Goal: Transaction & Acquisition: Book appointment/travel/reservation

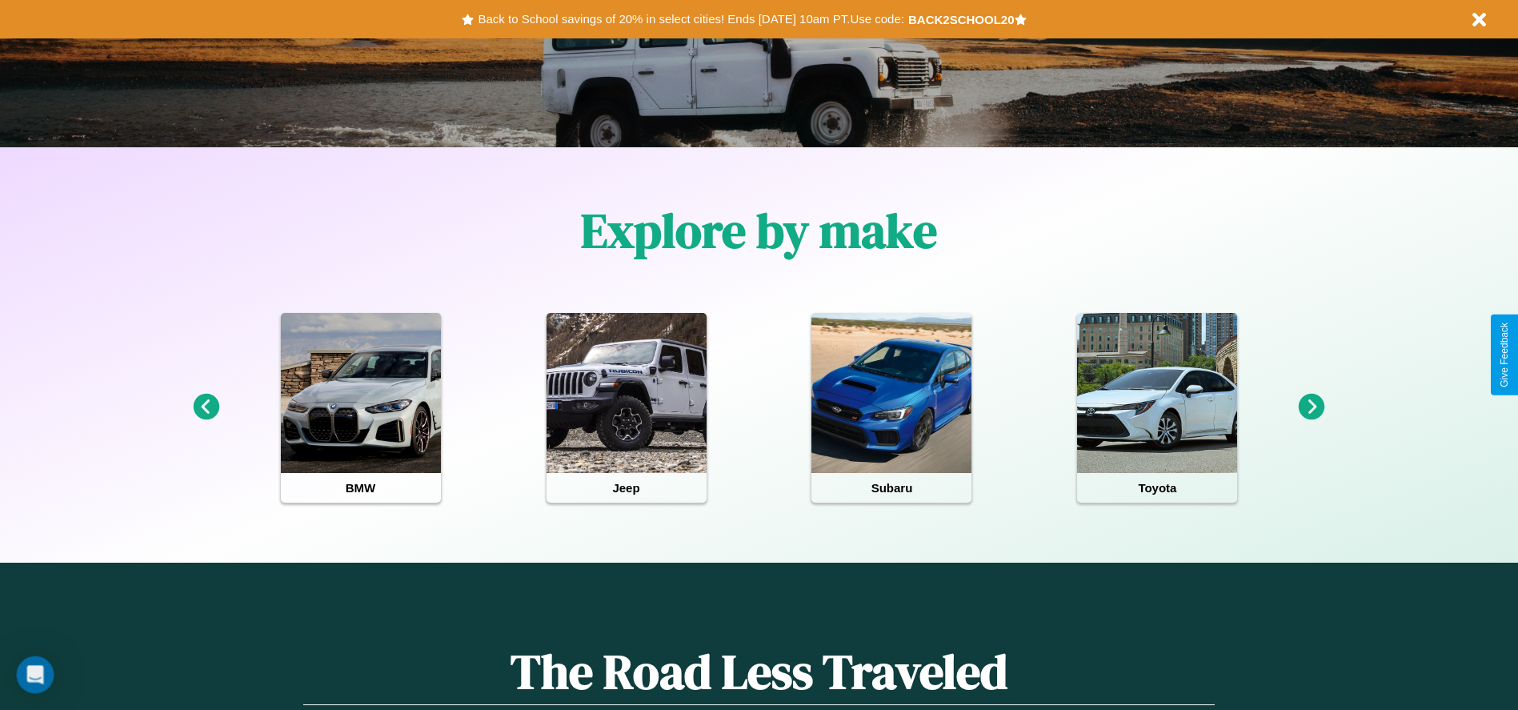
click at [1312, 407] on icon at bounding box center [1312, 407] width 26 height 26
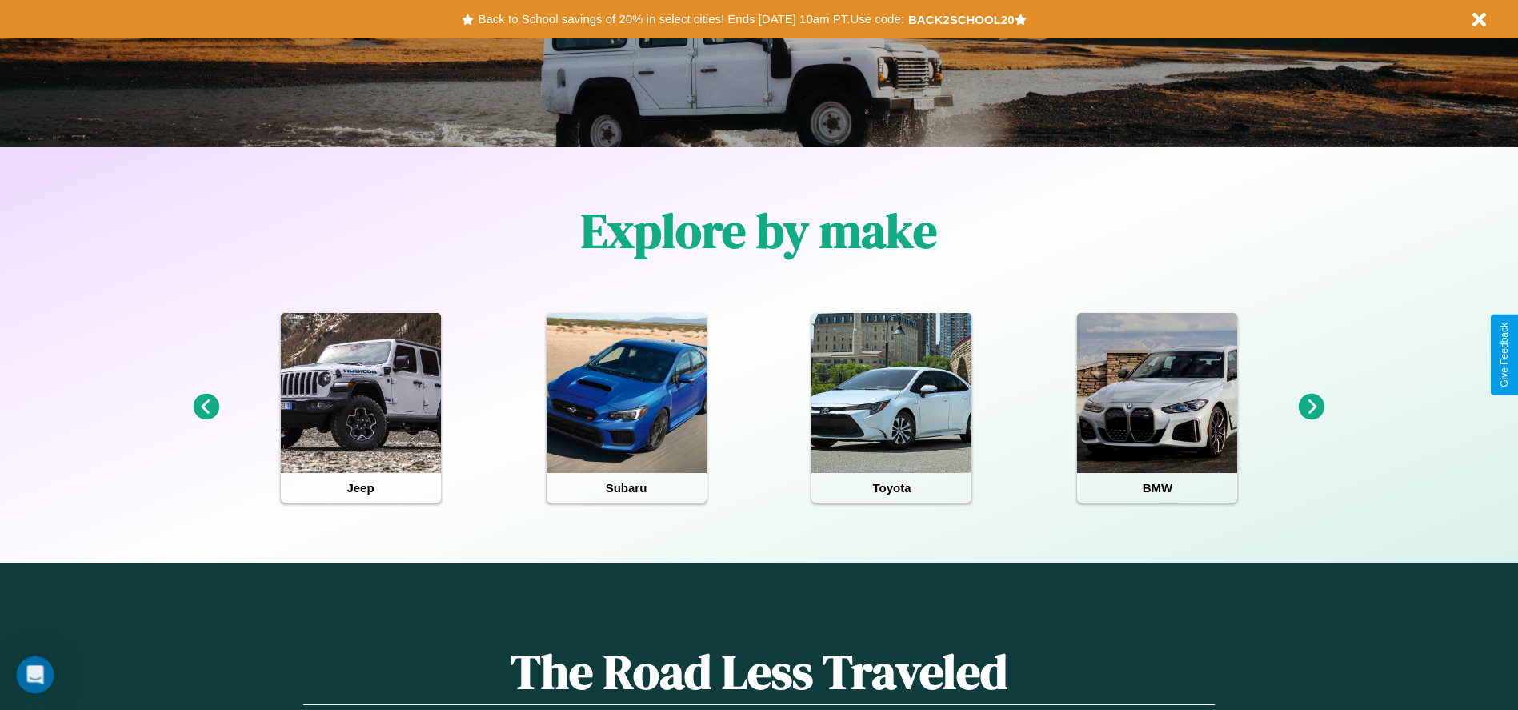
click at [1312, 407] on icon at bounding box center [1312, 407] width 26 height 26
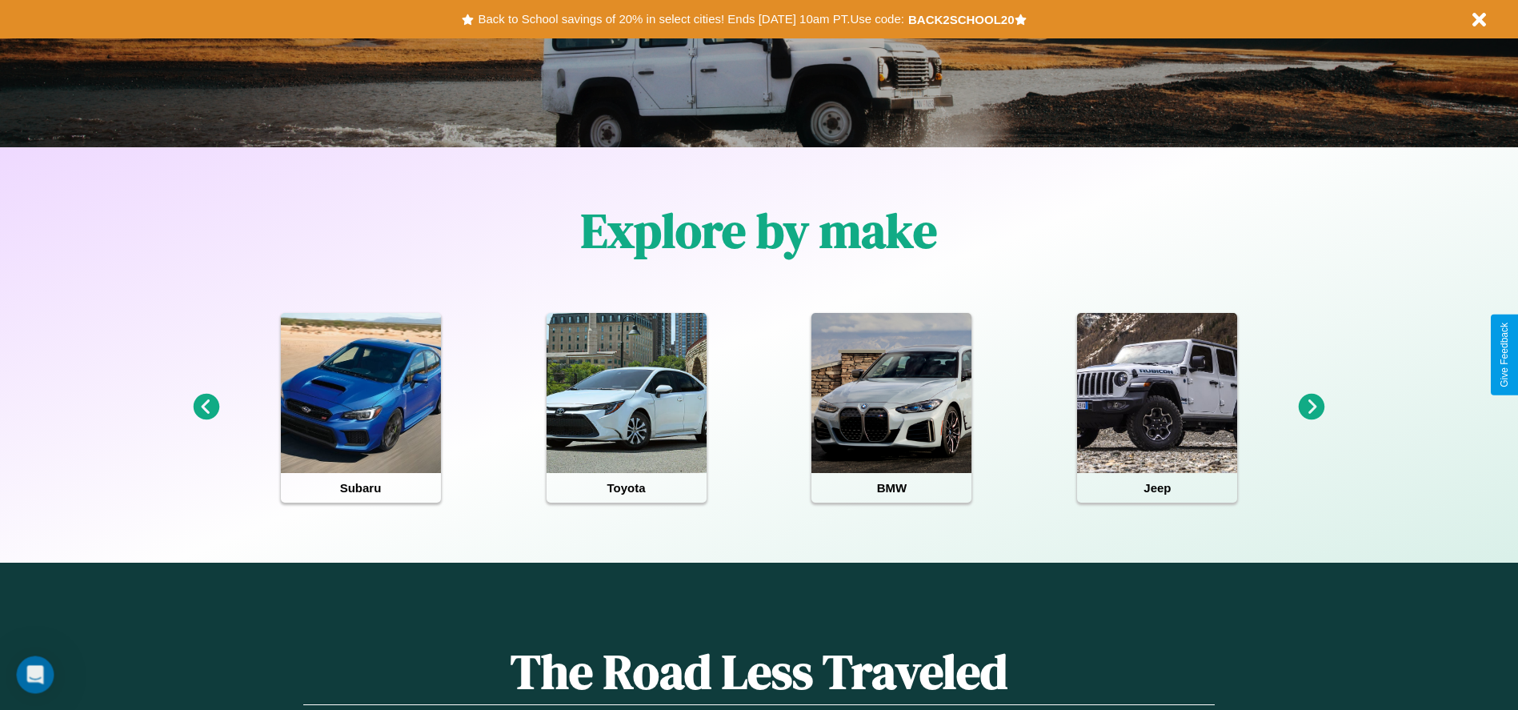
click at [1312, 407] on icon at bounding box center [1312, 407] width 26 height 26
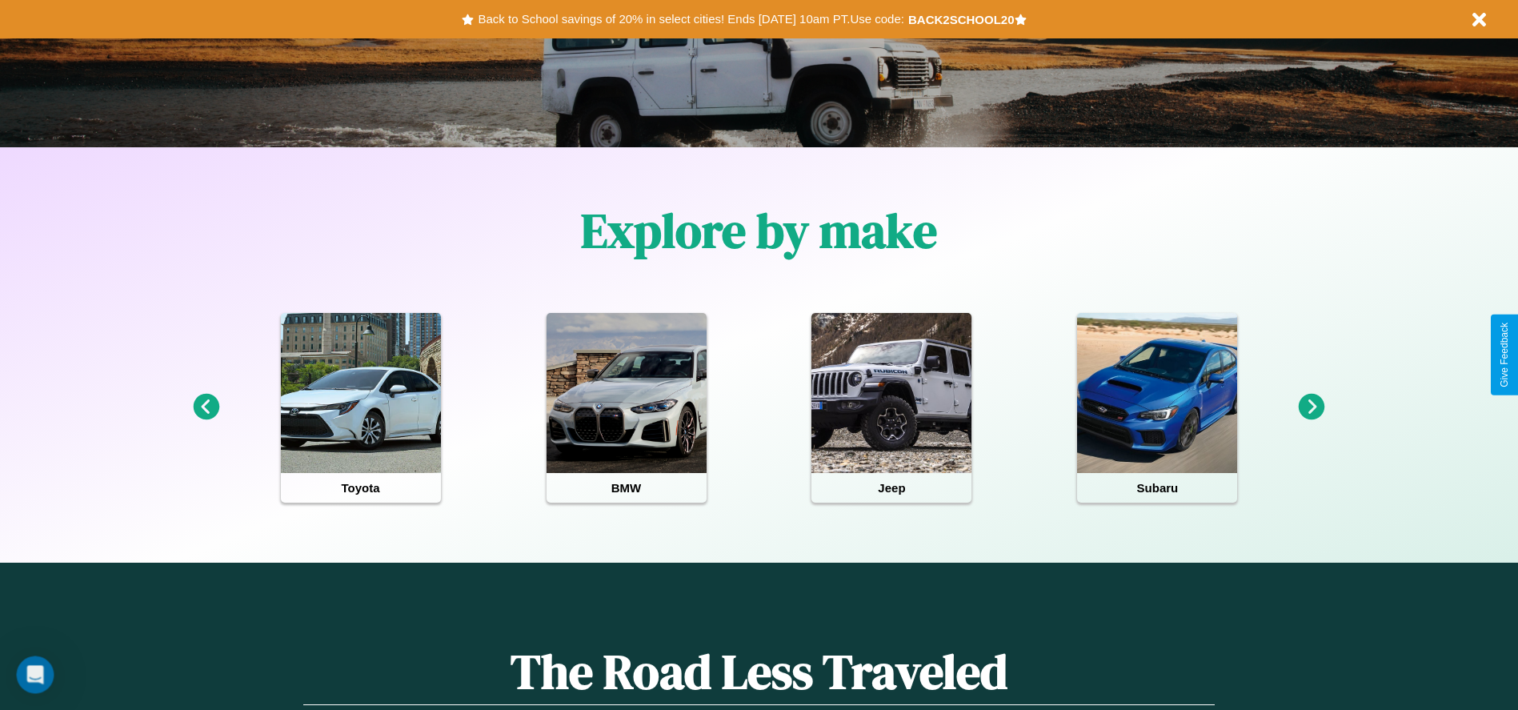
click at [1312, 407] on icon at bounding box center [1312, 407] width 26 height 26
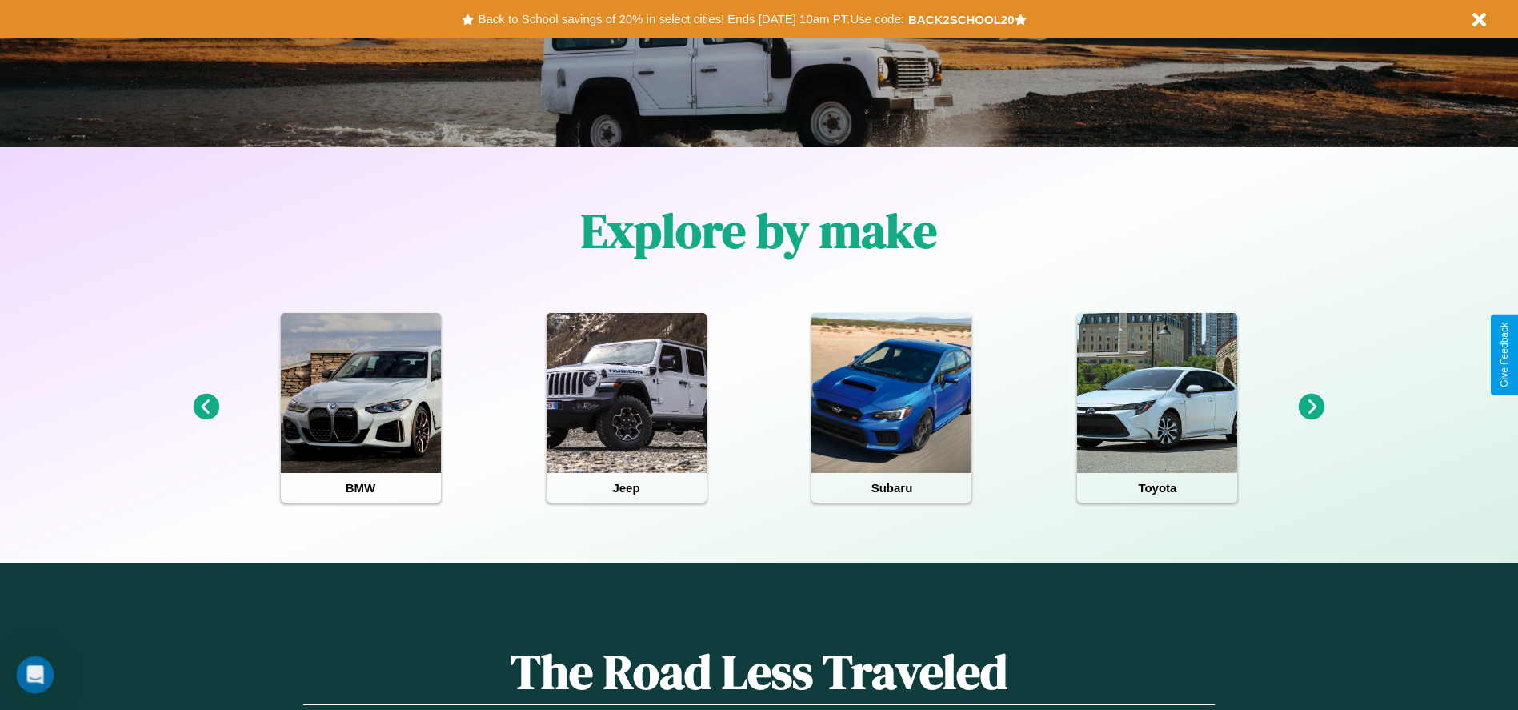
click at [206, 407] on icon at bounding box center [206, 407] width 26 height 26
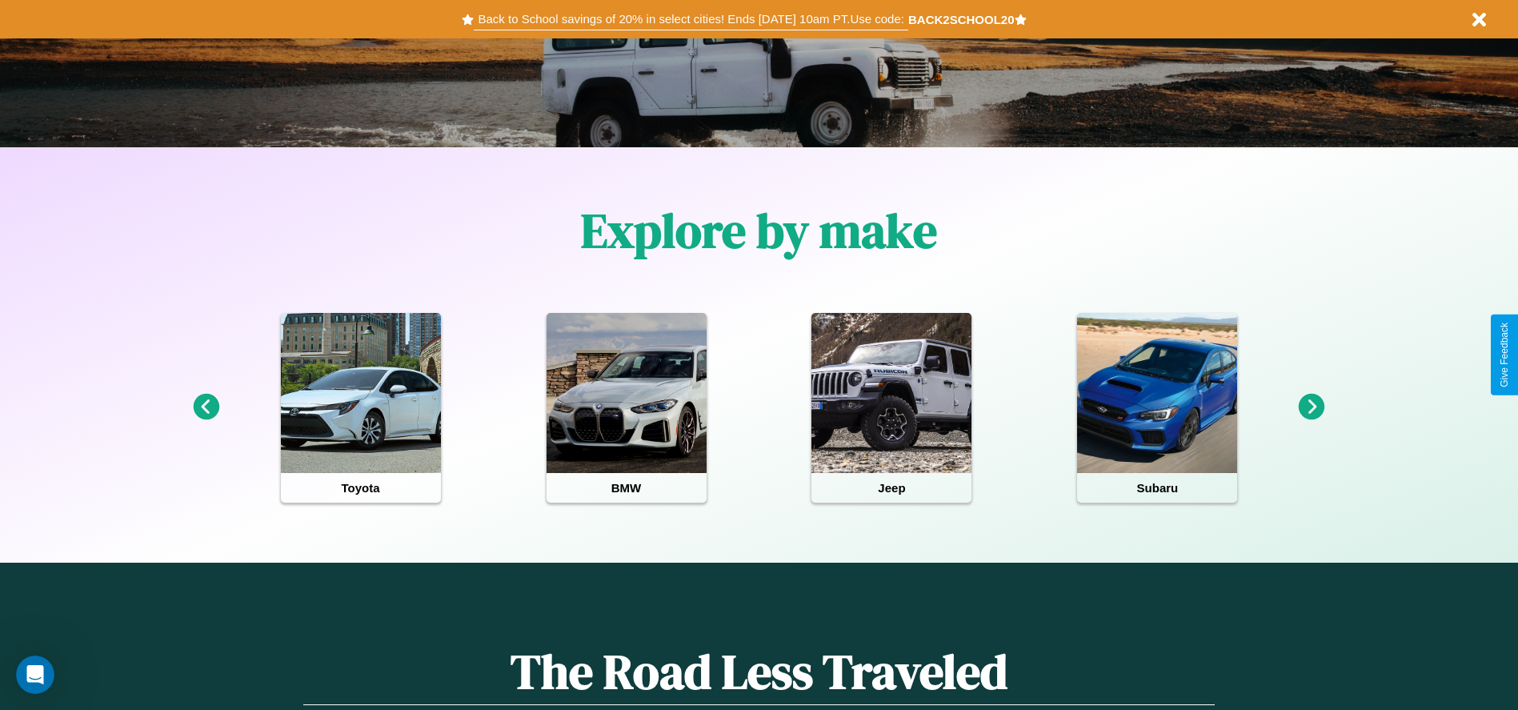
click at [691, 19] on button "Back to School savings of 20% in select cities! Ends 9/1 at 10am PT. Use code:" at bounding box center [691, 19] width 434 height 22
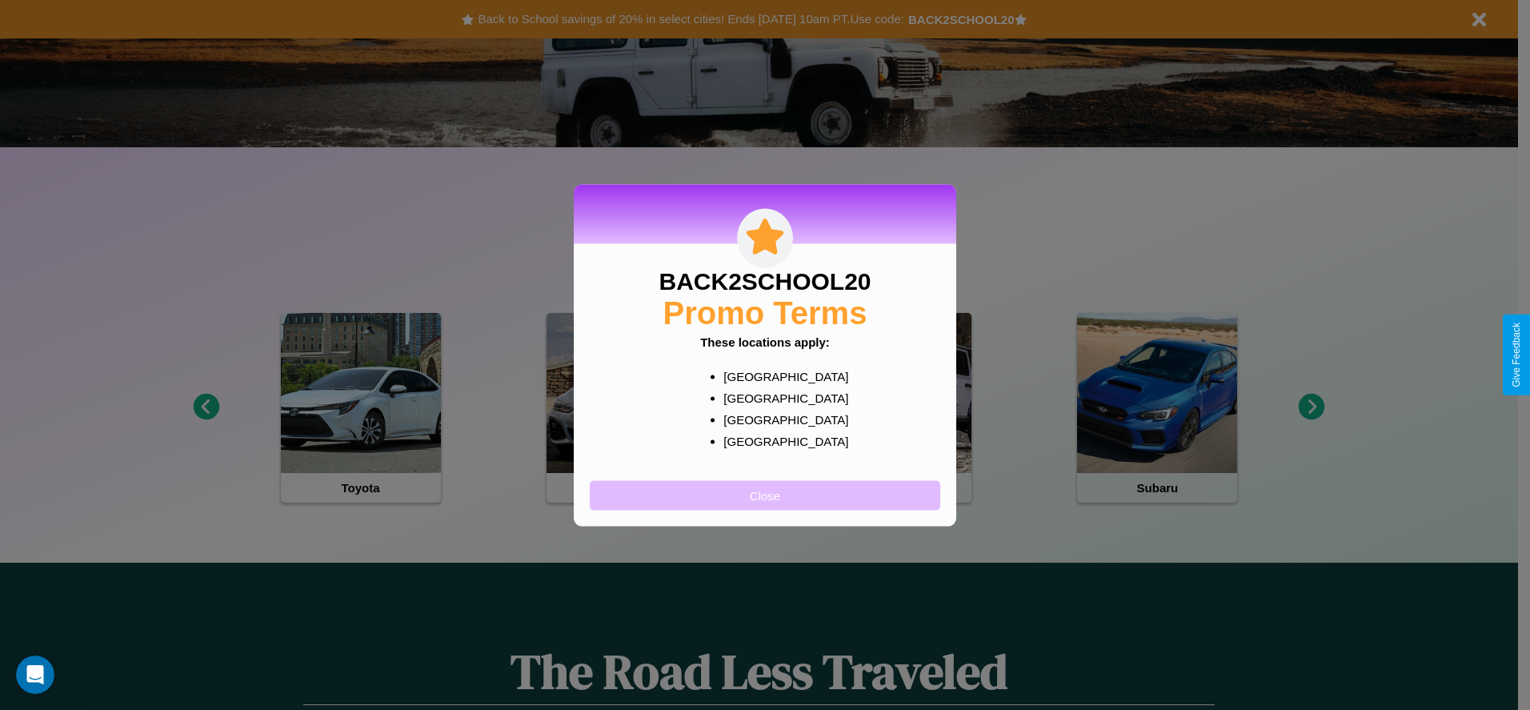
click at [765, 495] on button "Close" at bounding box center [765, 495] width 351 height 30
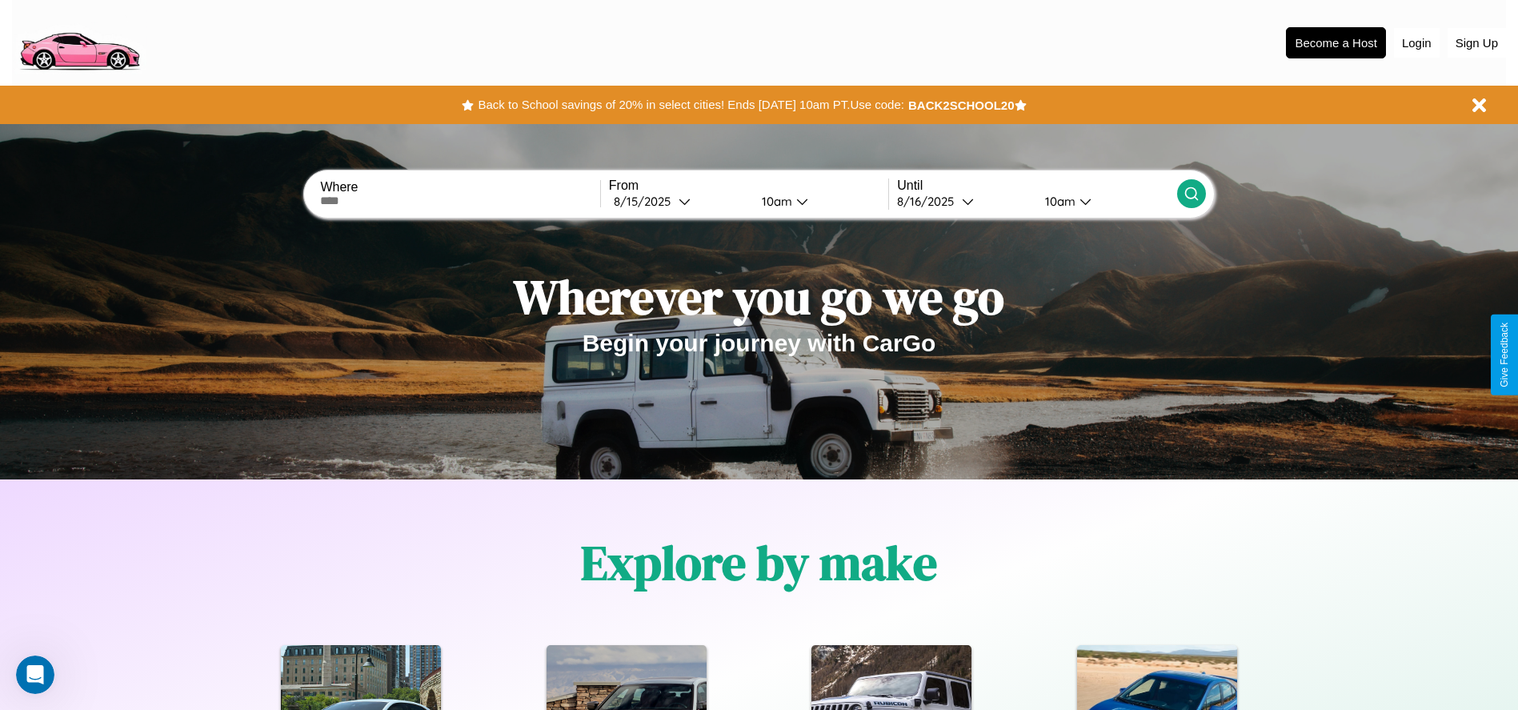
click at [460, 201] on input "text" at bounding box center [459, 201] width 279 height 13
type input "**********"
click at [679, 201] on div "8 / 15 / 2025" at bounding box center [646, 201] width 65 height 15
select select "*"
select select "****"
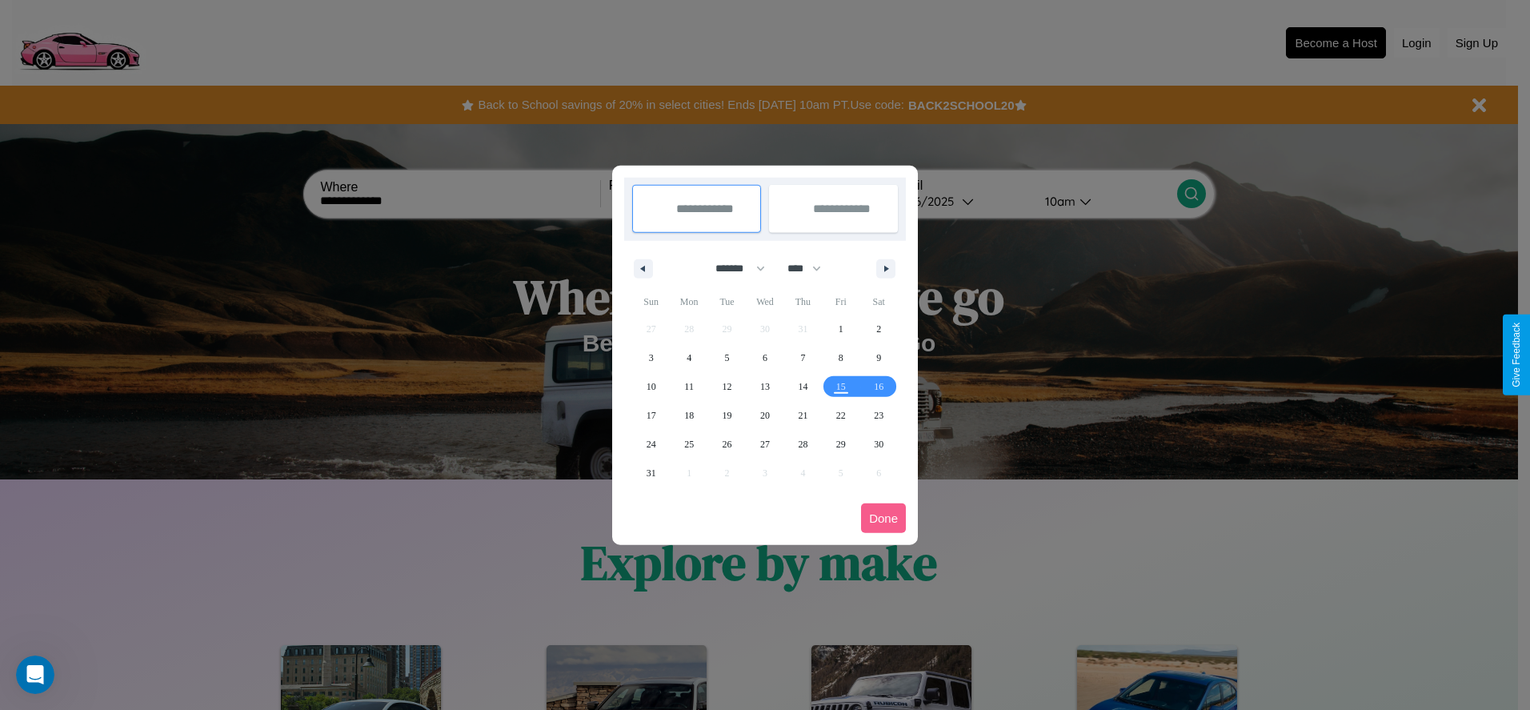
drag, startPoint x: 733, startPoint y: 268, endPoint x: 765, endPoint y: 321, distance: 61.8
click at [733, 268] on select "******* ******** ***** ***** *** **** **** ****** ********* ******* ******** **…" at bounding box center [738, 268] width 68 height 26
select select "*"
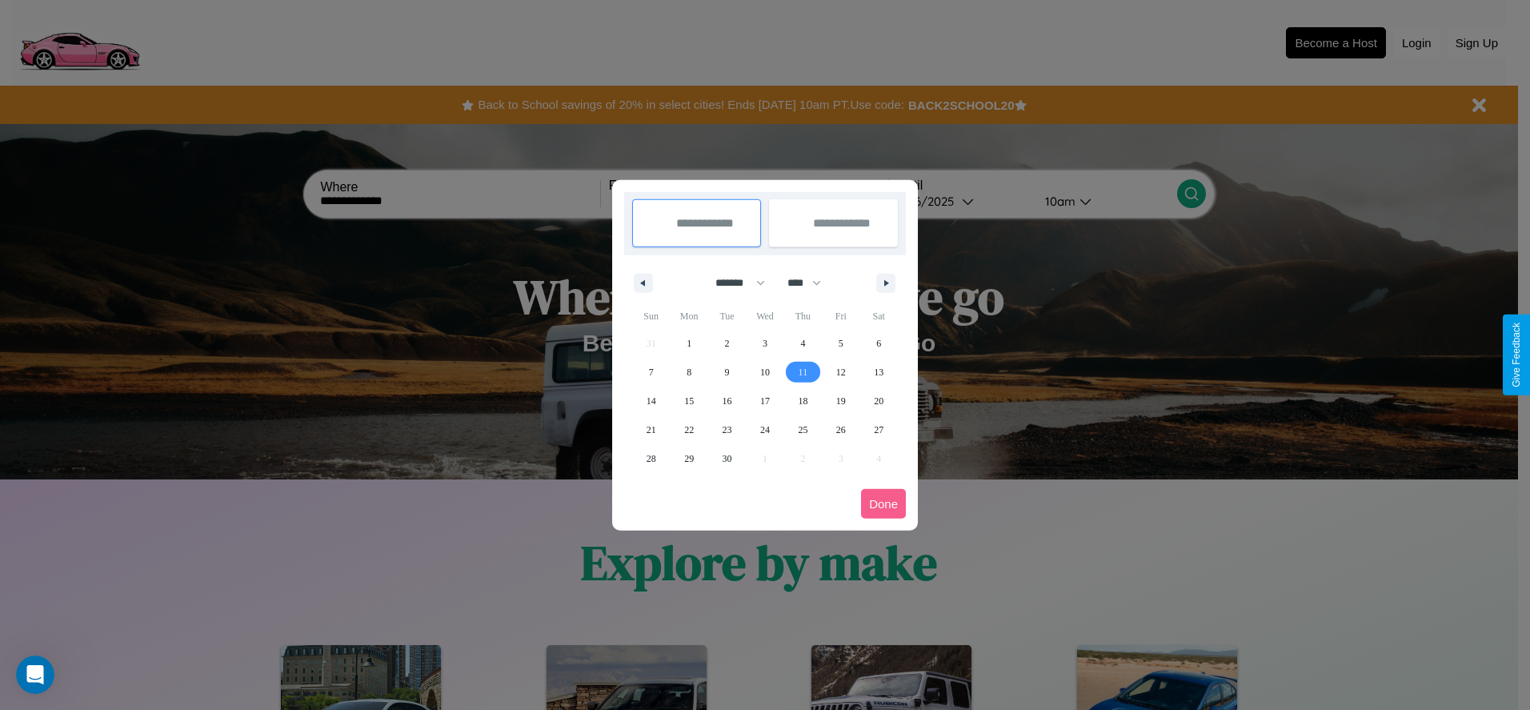
click at [803, 371] on span "11" at bounding box center [804, 372] width 10 height 29
type input "**********"
click at [727, 400] on span "16" at bounding box center [728, 401] width 10 height 29
type input "**********"
click at [884, 503] on button "Done" at bounding box center [883, 504] width 45 height 30
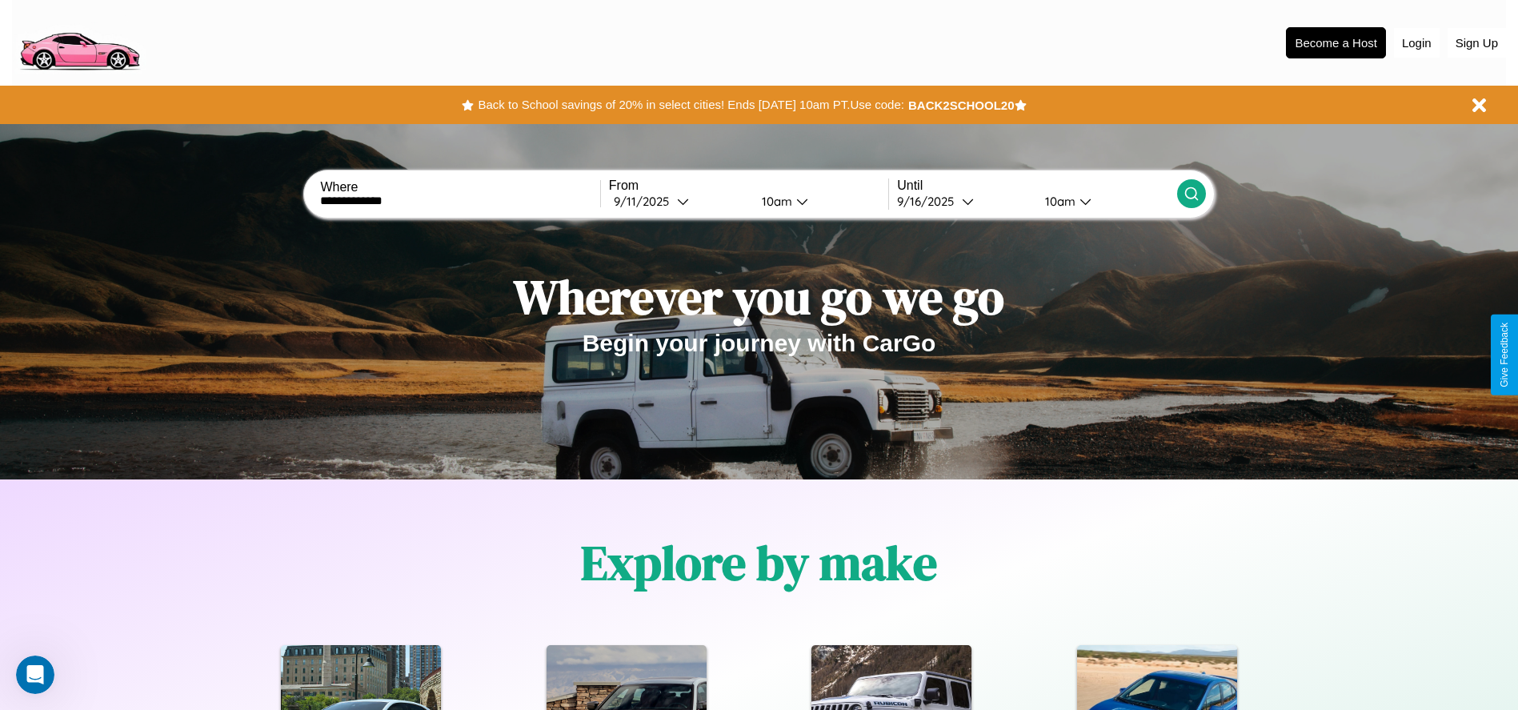
click at [1191, 194] on icon at bounding box center [1192, 194] width 16 height 16
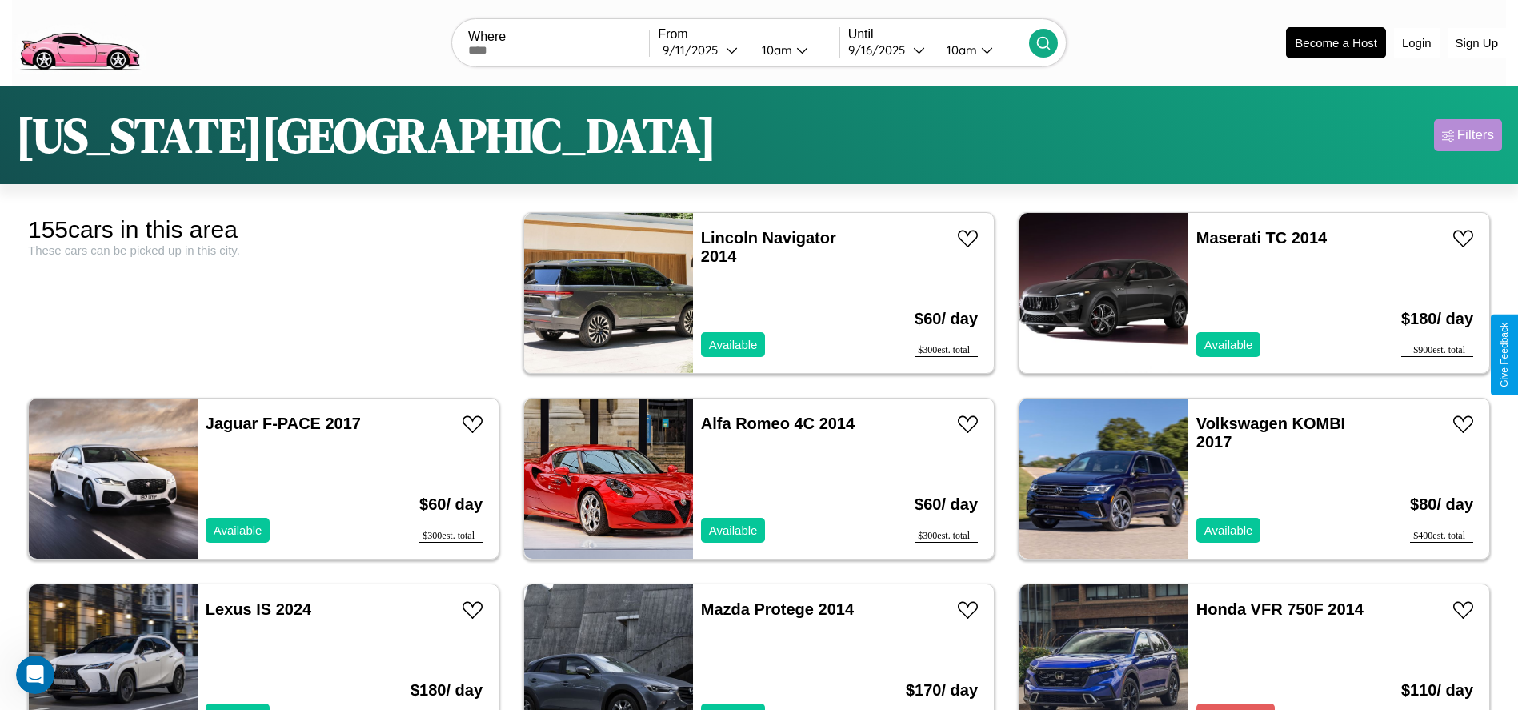
click at [1468, 135] on div "Filters" at bounding box center [1476, 135] width 37 height 16
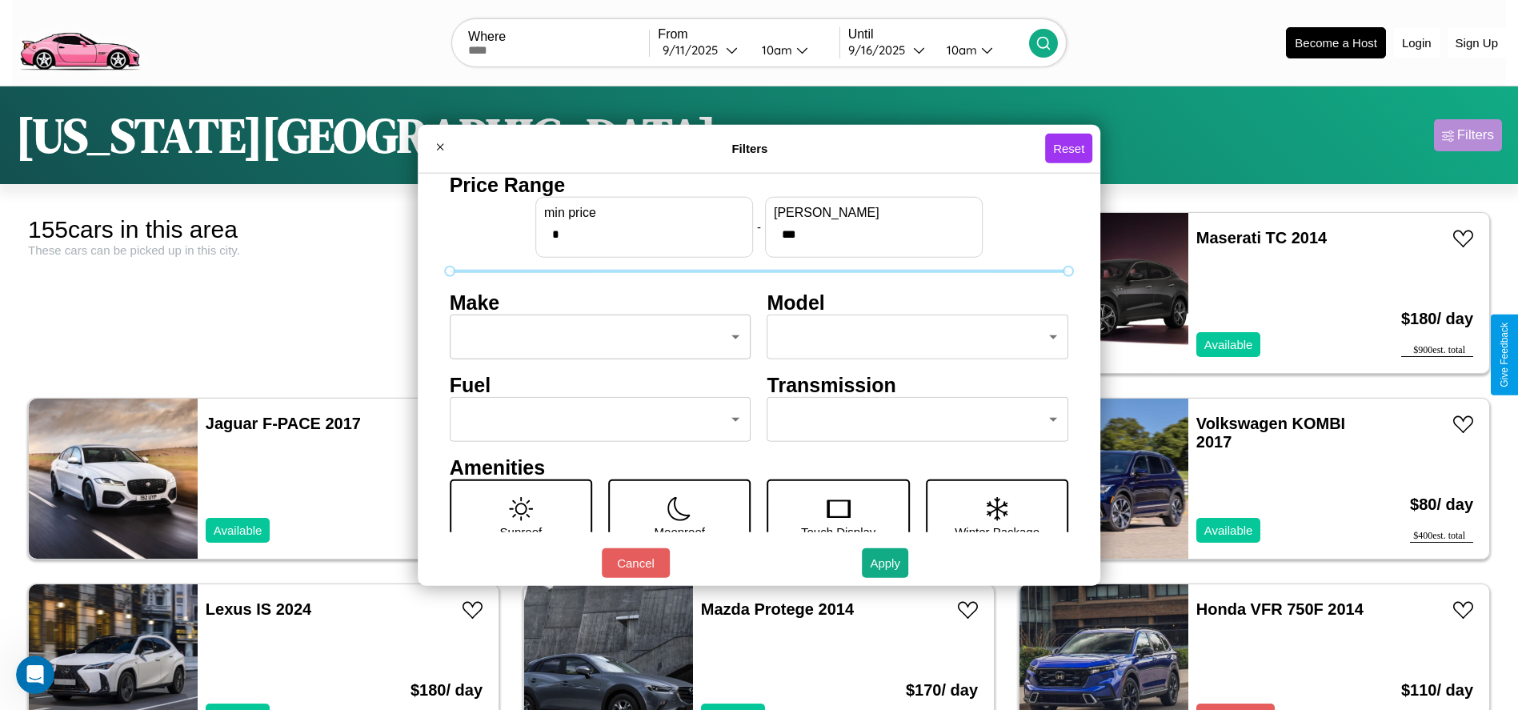
scroll to position [222, 0]
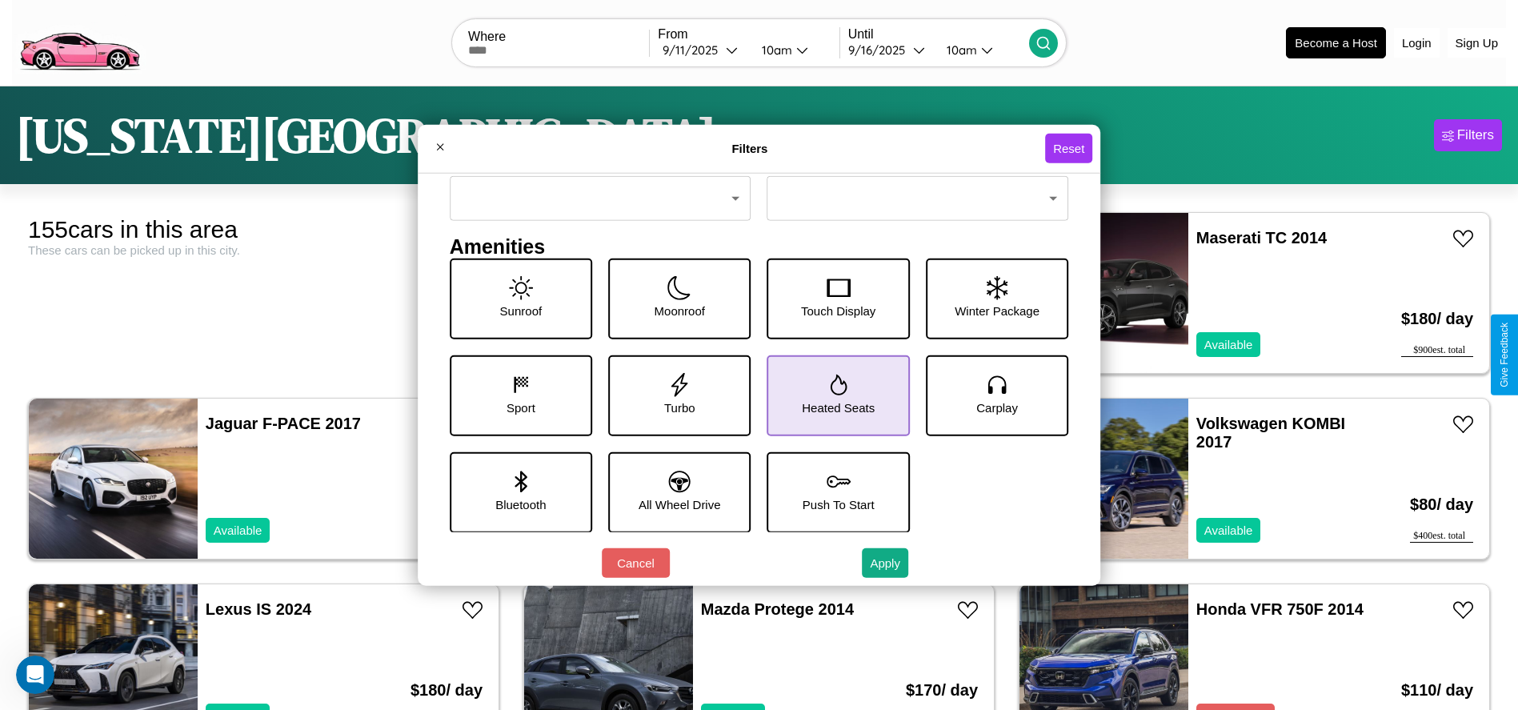
click at [832, 395] on icon at bounding box center [838, 384] width 17 height 21
click at [517, 395] on icon at bounding box center [521, 384] width 24 height 24
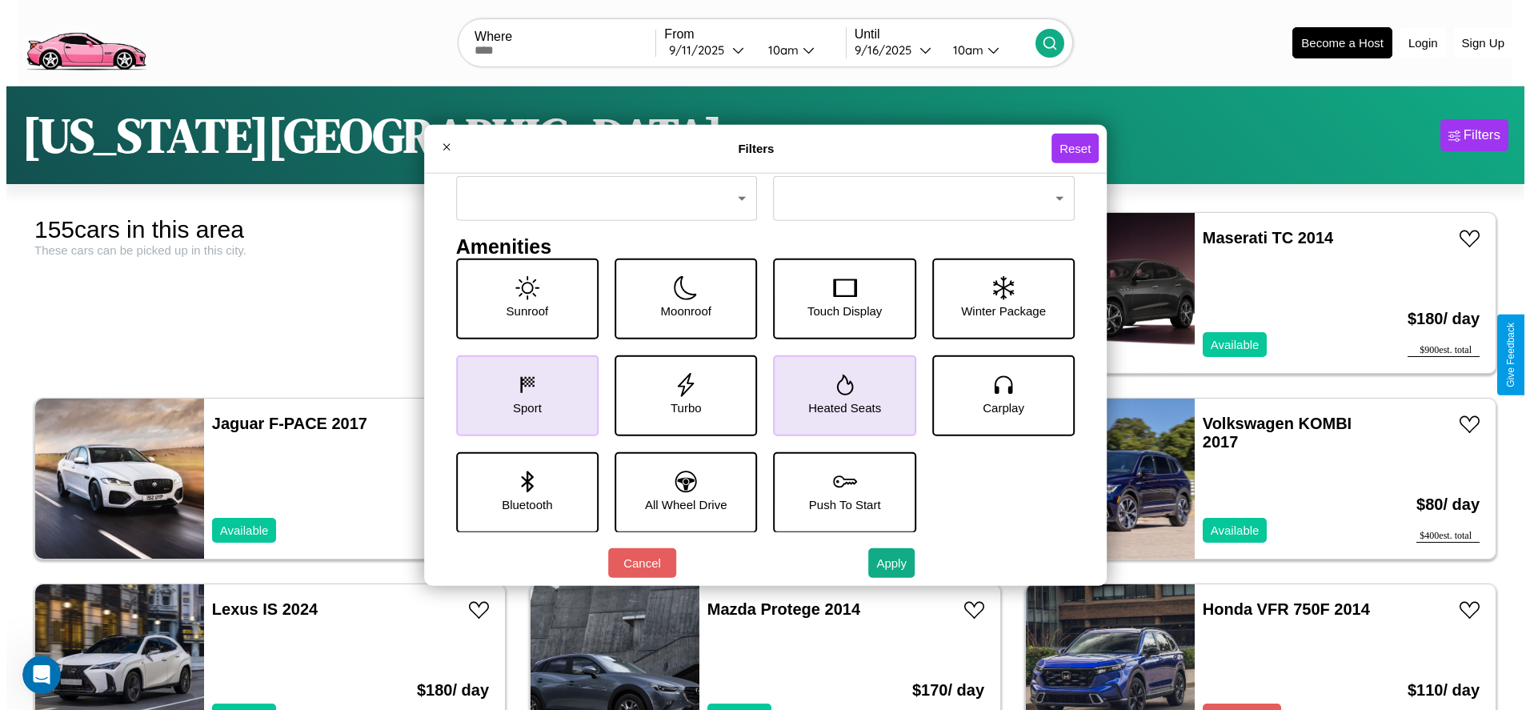
scroll to position [0, 0]
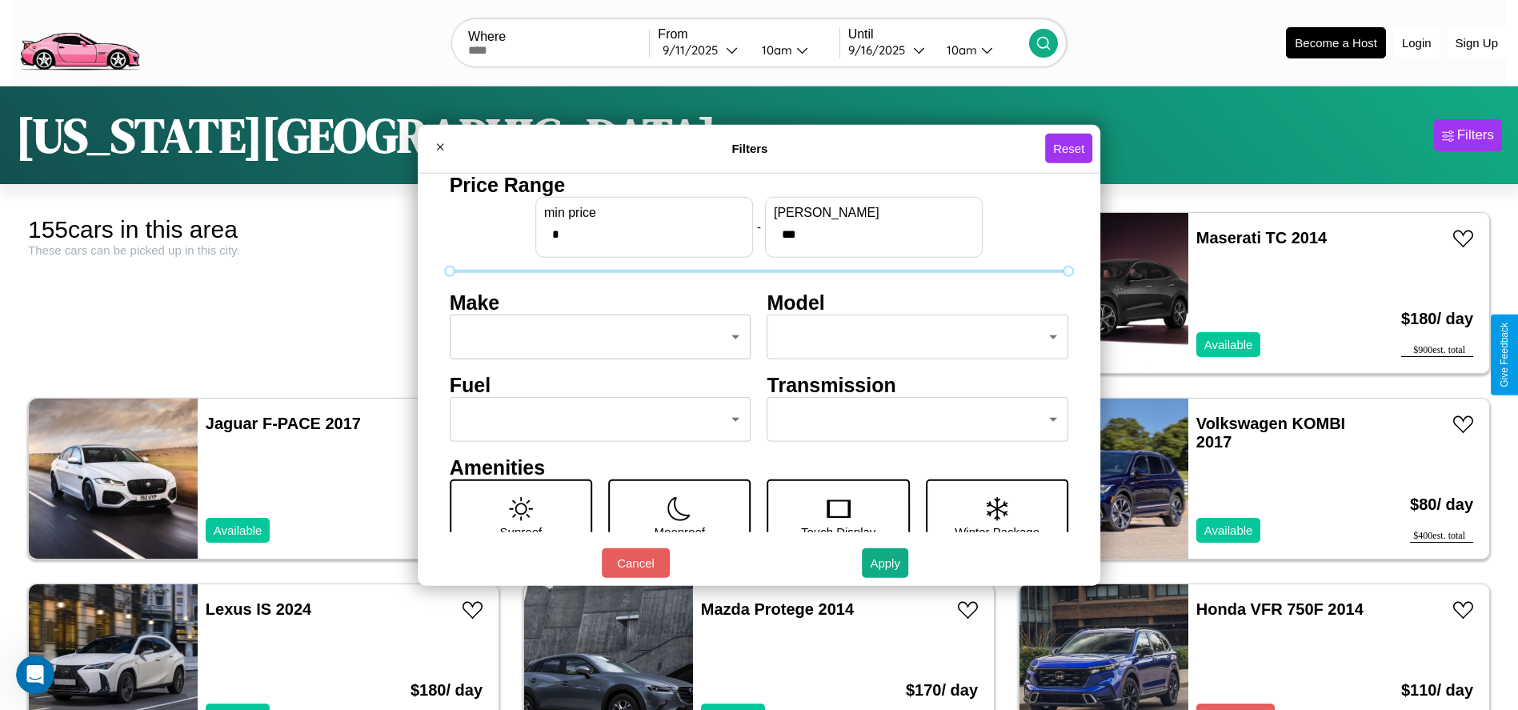
click at [596, 337] on body "CarGo Where From 9 / 11 / 2025 10am Until 9 / 16 / 2025 10am Become a Host Logi…" at bounding box center [759, 404] width 1518 height 809
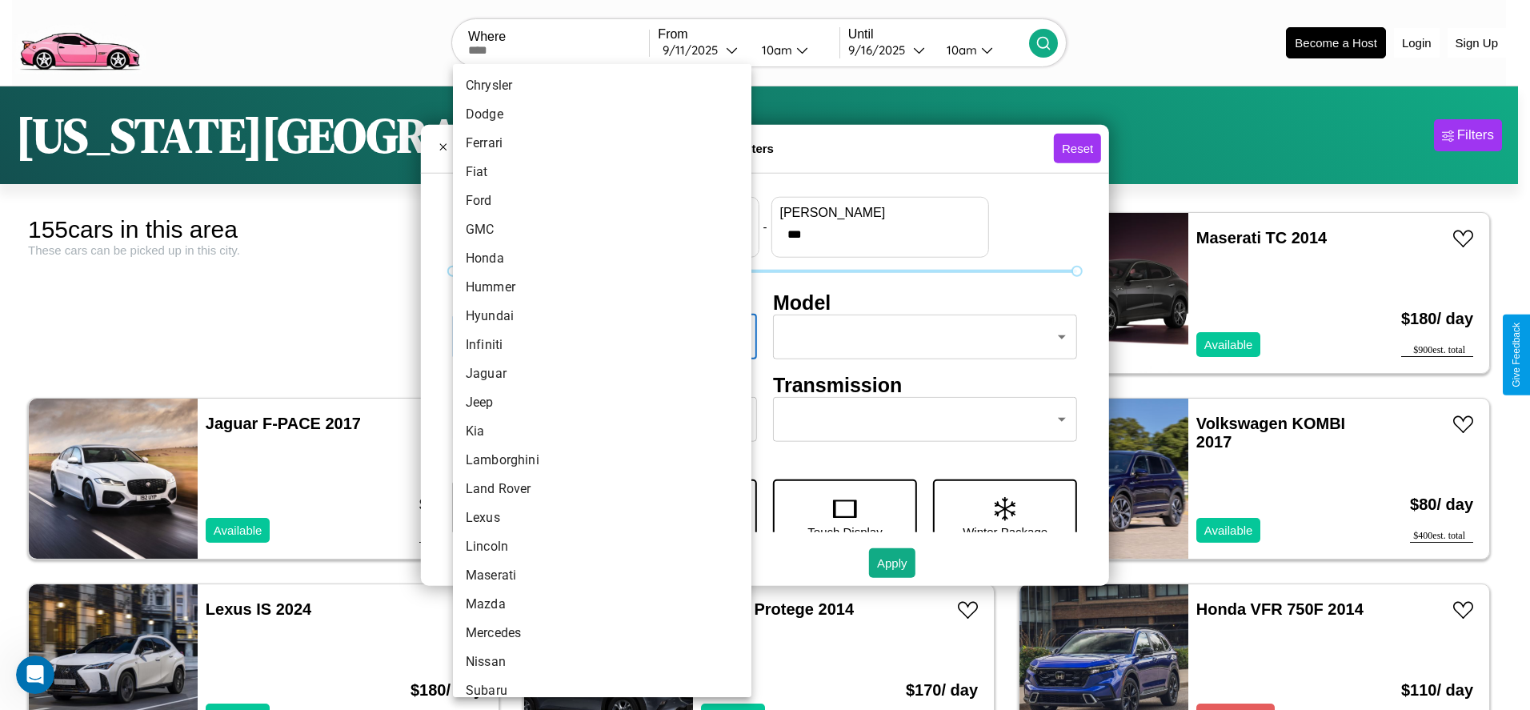
scroll to position [417, 0]
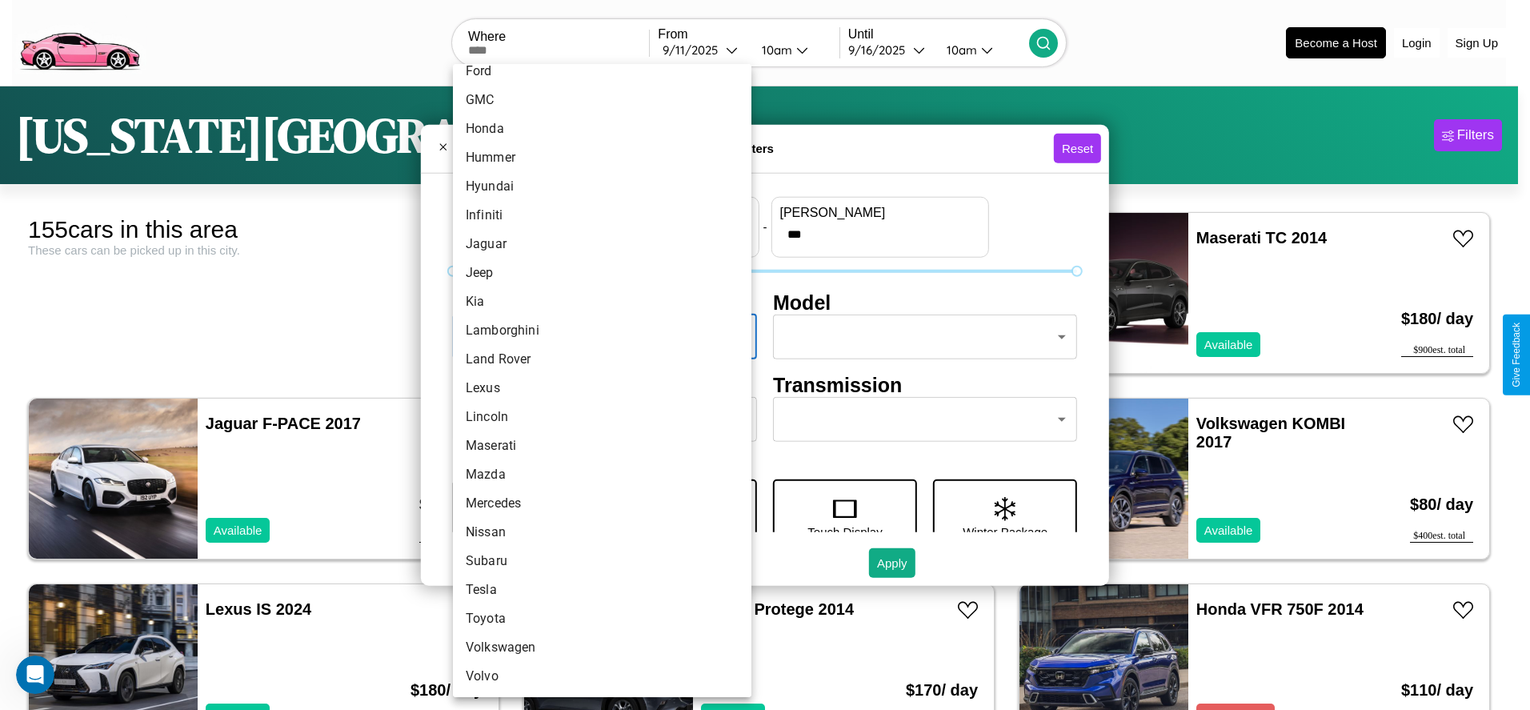
click at [596, 503] on li "Mercedes" at bounding box center [602, 503] width 299 height 29
type input "********"
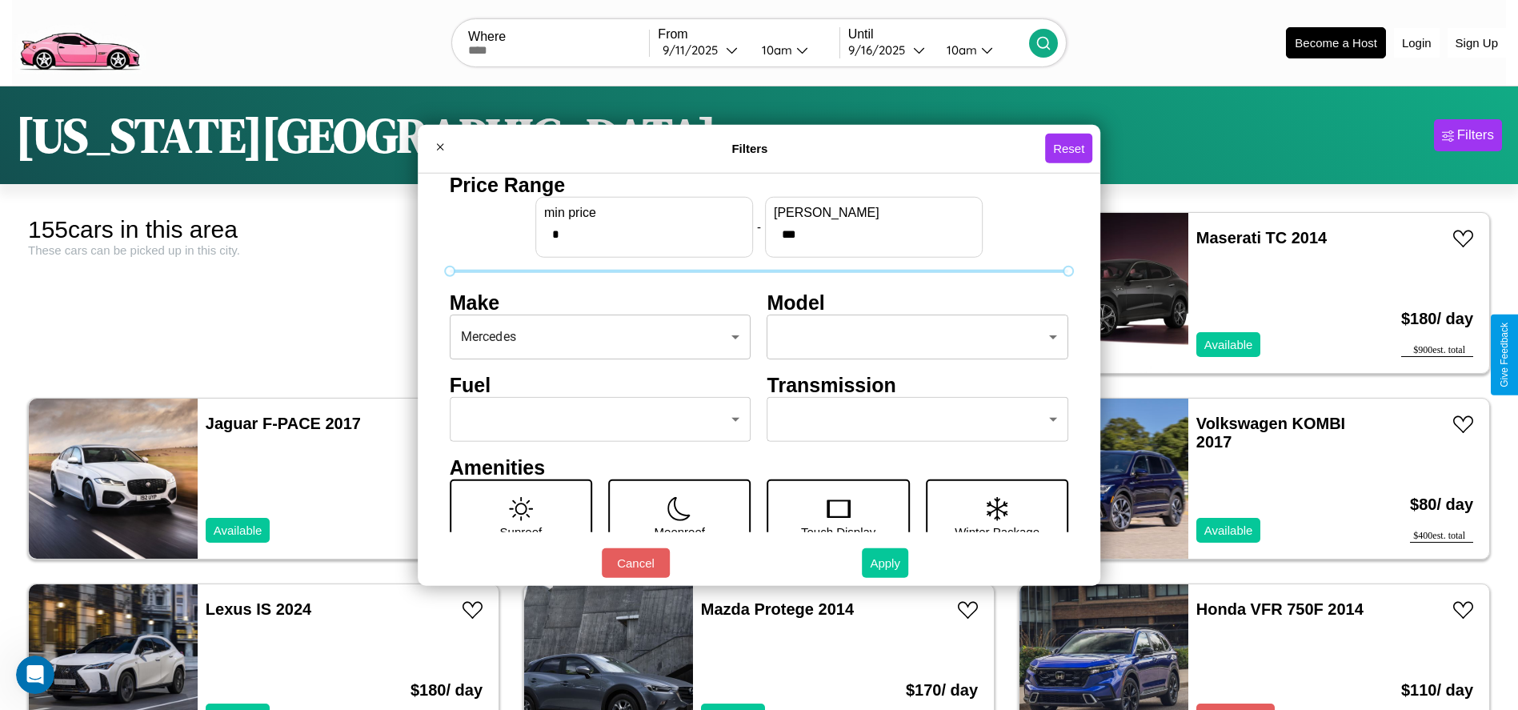
click at [886, 563] on button "Apply" at bounding box center [885, 563] width 46 height 30
